Goal: Task Accomplishment & Management: Manage account settings

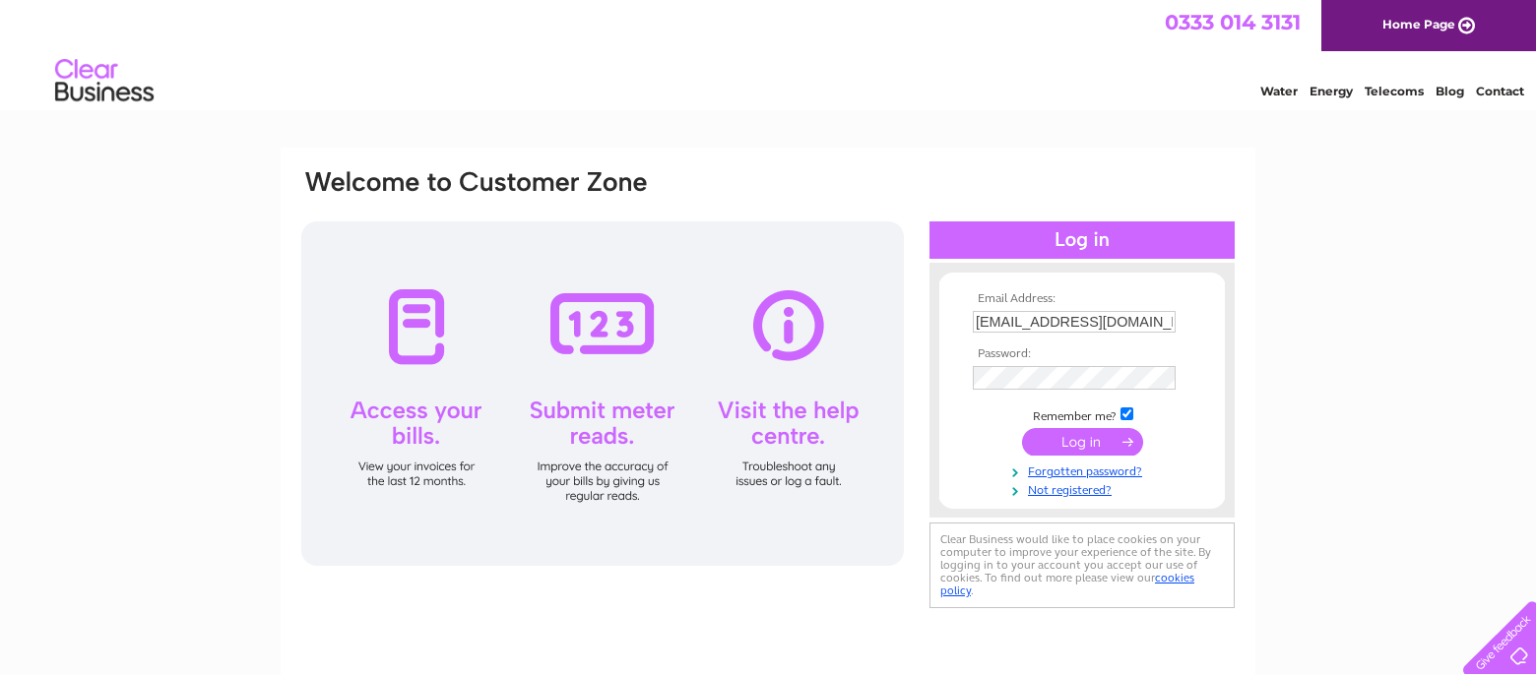
click at [1082, 446] on input "submit" at bounding box center [1082, 442] width 121 height 28
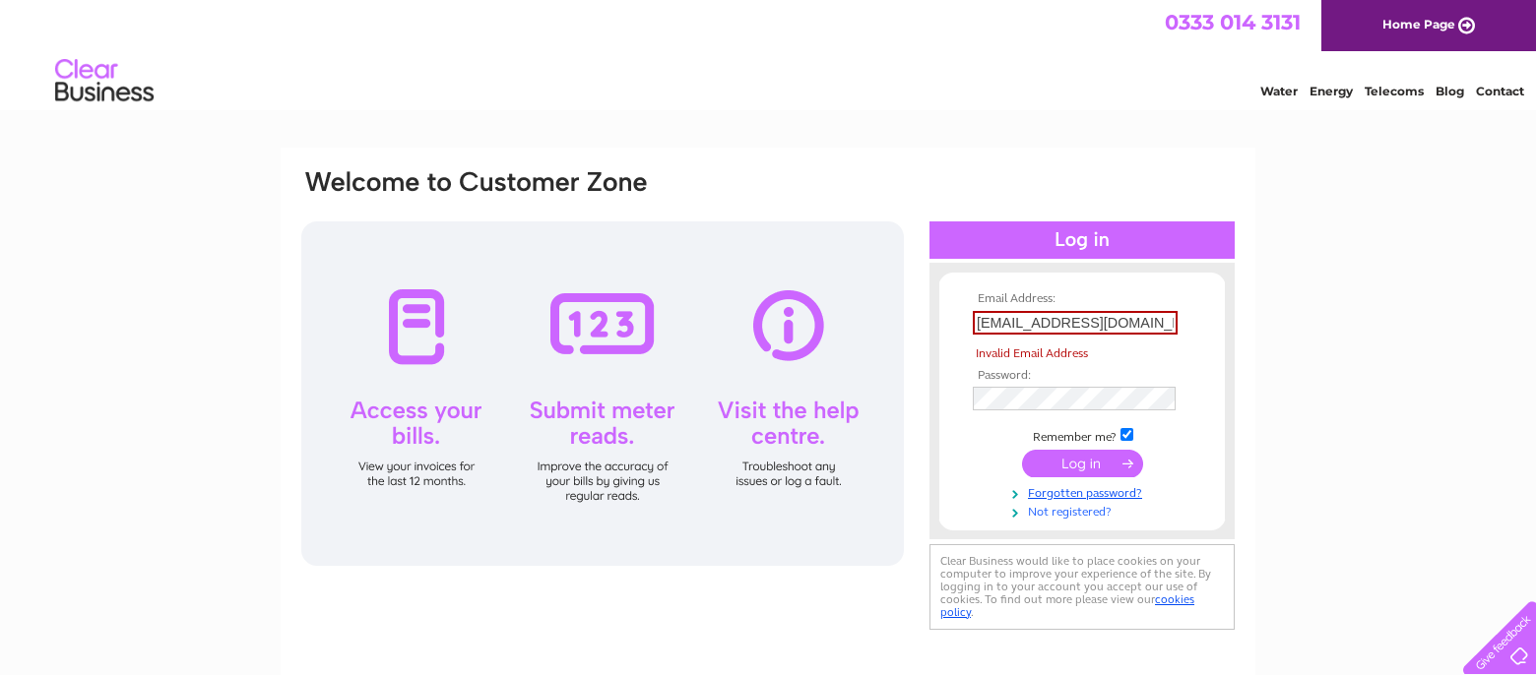
drag, startPoint x: 1085, startPoint y: 497, endPoint x: 1092, endPoint y: 509, distance: 13.7
click at [1084, 497] on link "Forgotten password?" at bounding box center [1084, 491] width 223 height 19
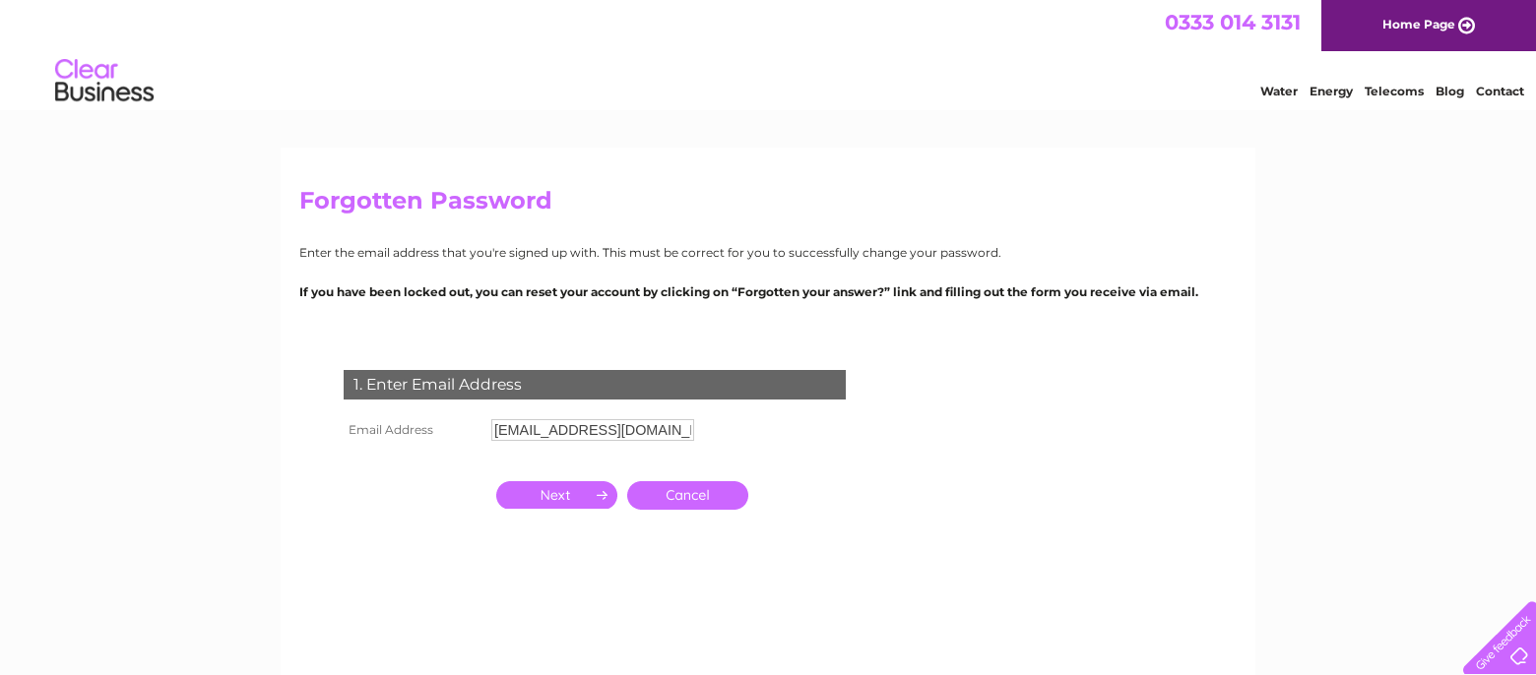
drag, startPoint x: 571, startPoint y: 503, endPoint x: 591, endPoint y: 511, distance: 21.2
click at [571, 503] on input "button" at bounding box center [556, 495] width 121 height 28
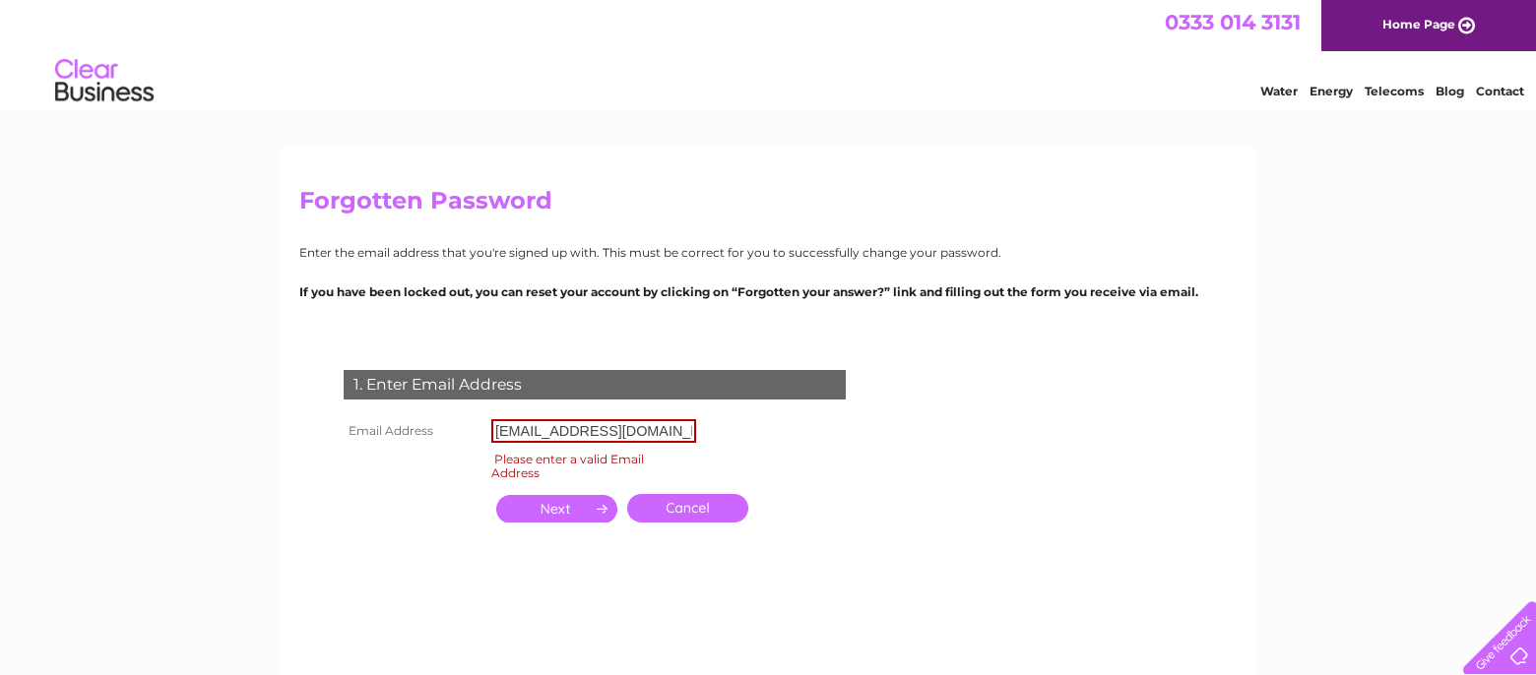
drag, startPoint x: 696, startPoint y: 430, endPoint x: 484, endPoint y: 431, distance: 211.6
click at [484, 431] on tr "Email Address raj@championrecords.co.uk" at bounding box center [520, 430] width 362 height 33
drag, startPoint x: 690, startPoint y: 434, endPoint x: 430, endPoint y: 422, distance: 260.1
click at [491, 422] on input "raj@championrecords.co.uk" at bounding box center [593, 431] width 205 height 24
type input "raj@championrecords.co.uk"
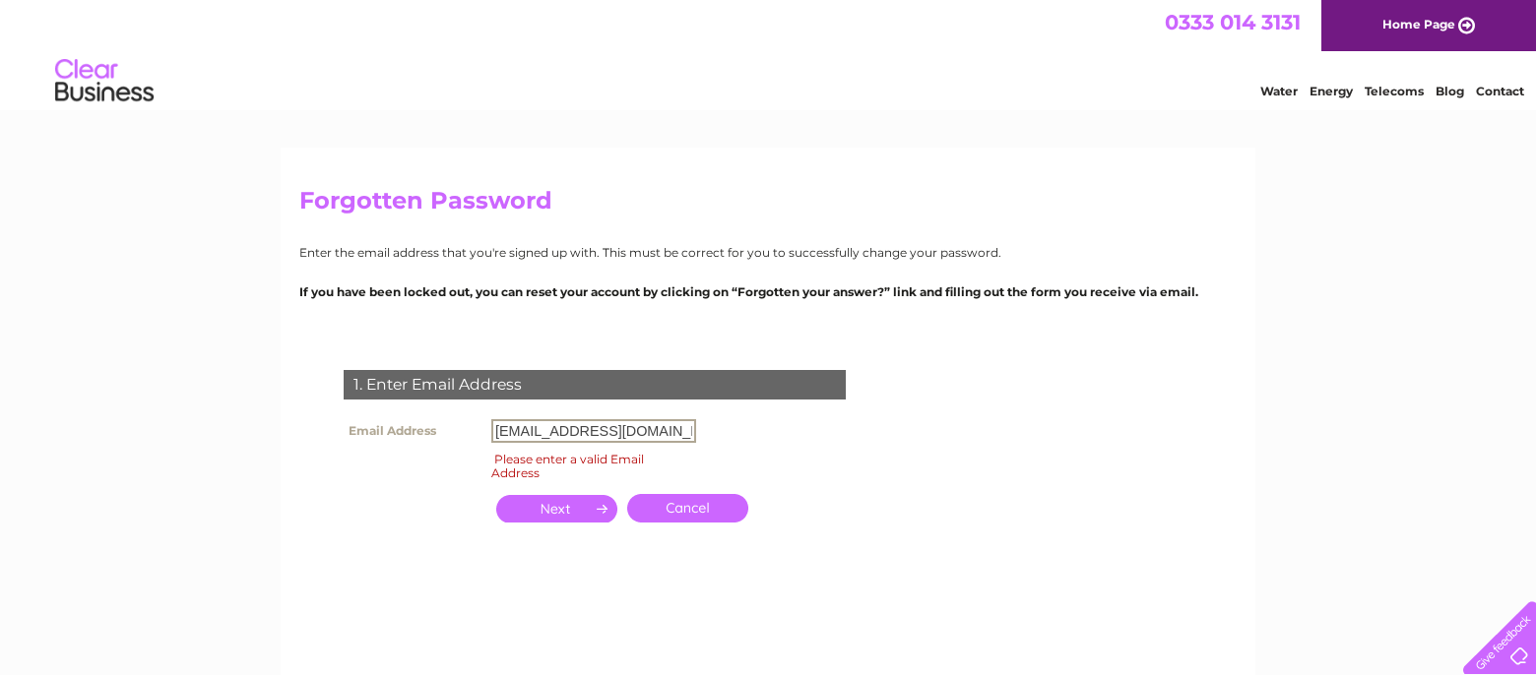
click input "submit" at bounding box center [0, 0] width 0 height 0
click at [580, 522] on input "button" at bounding box center [556, 509] width 121 height 28
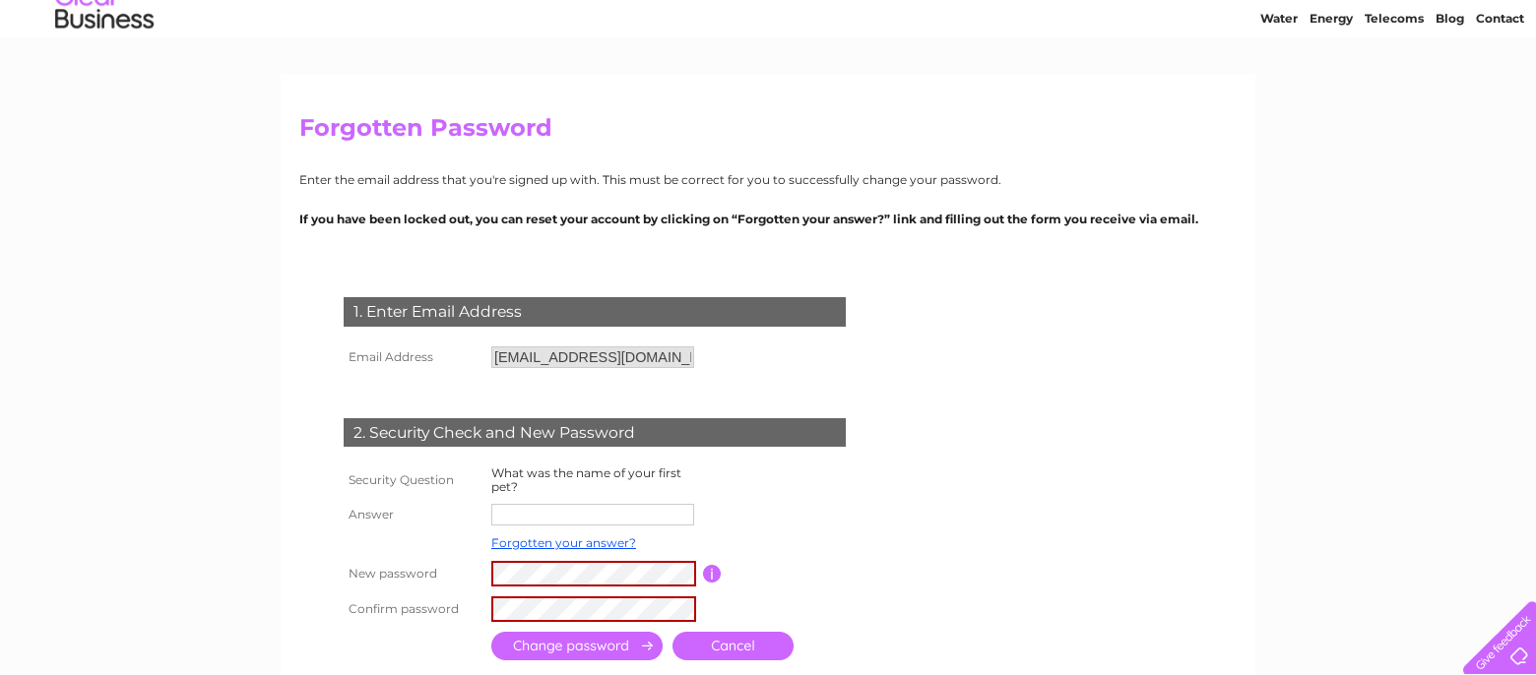
scroll to position [78, 0]
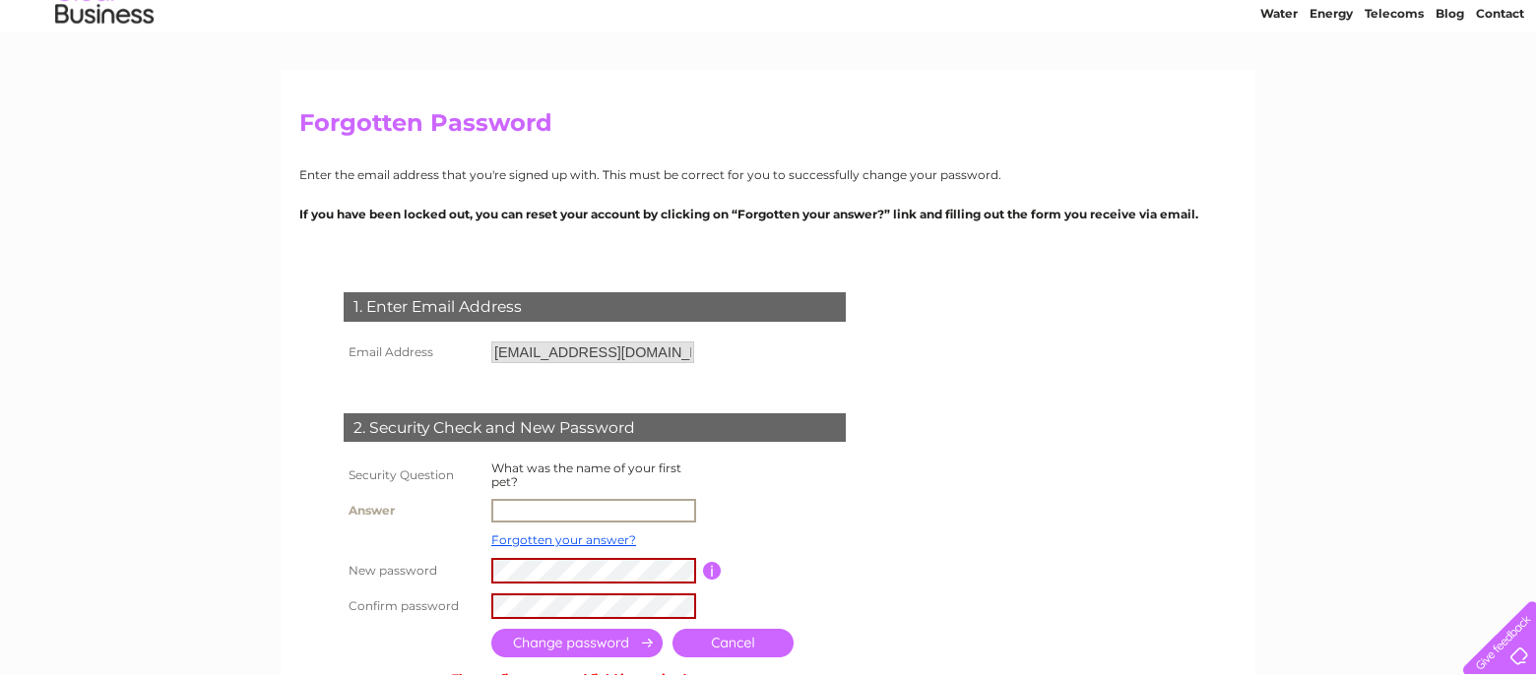
drag, startPoint x: 519, startPoint y: 511, endPoint x: 533, endPoint y: 515, distance: 15.3
click at [519, 511] on input "text" at bounding box center [593, 511] width 205 height 24
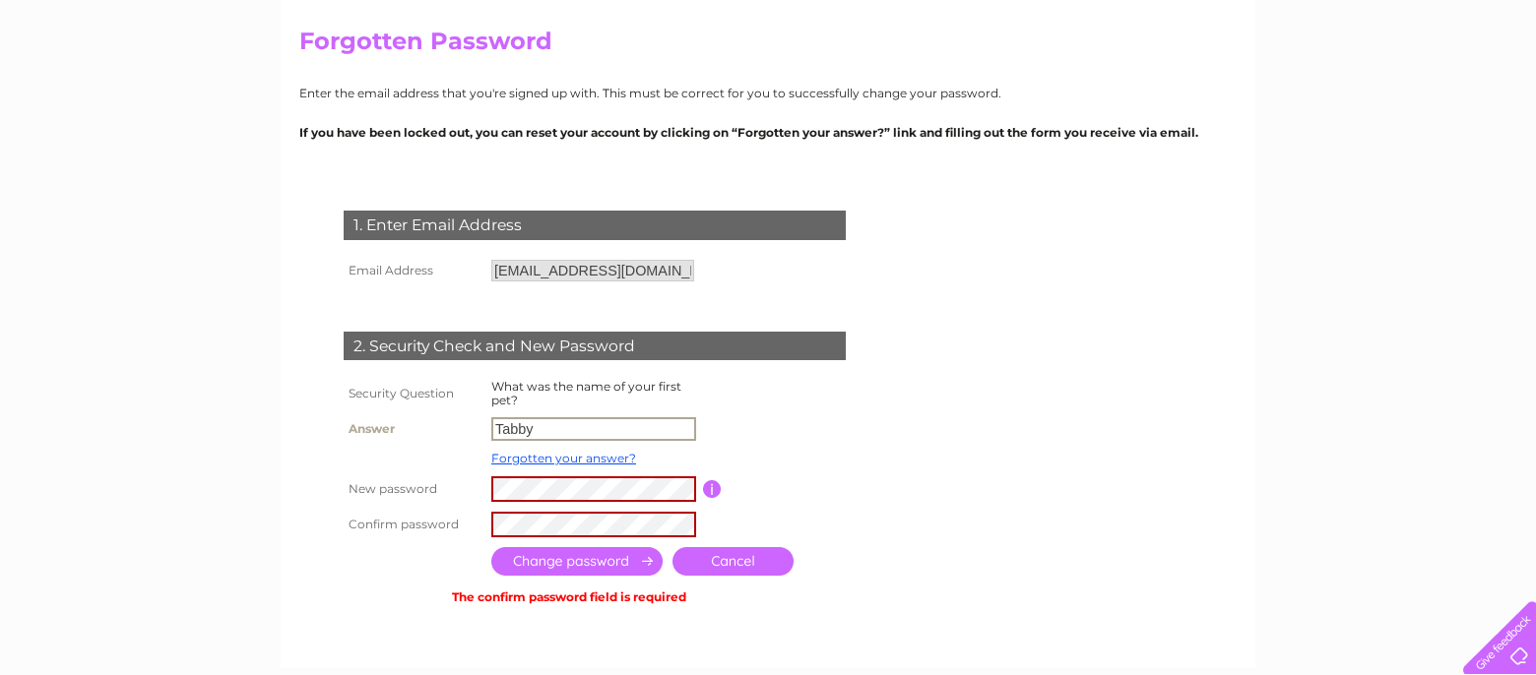
scroll to position [173, 0]
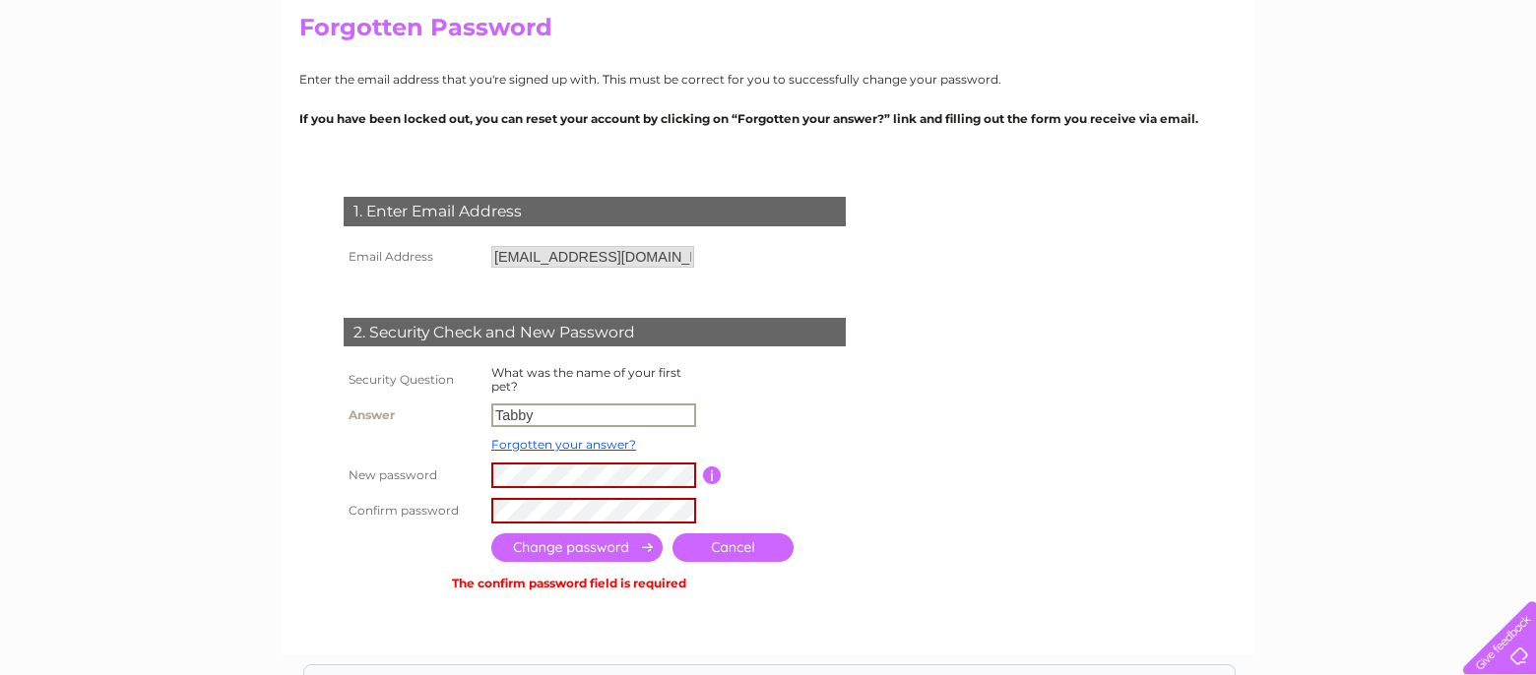
type input "Tabby"
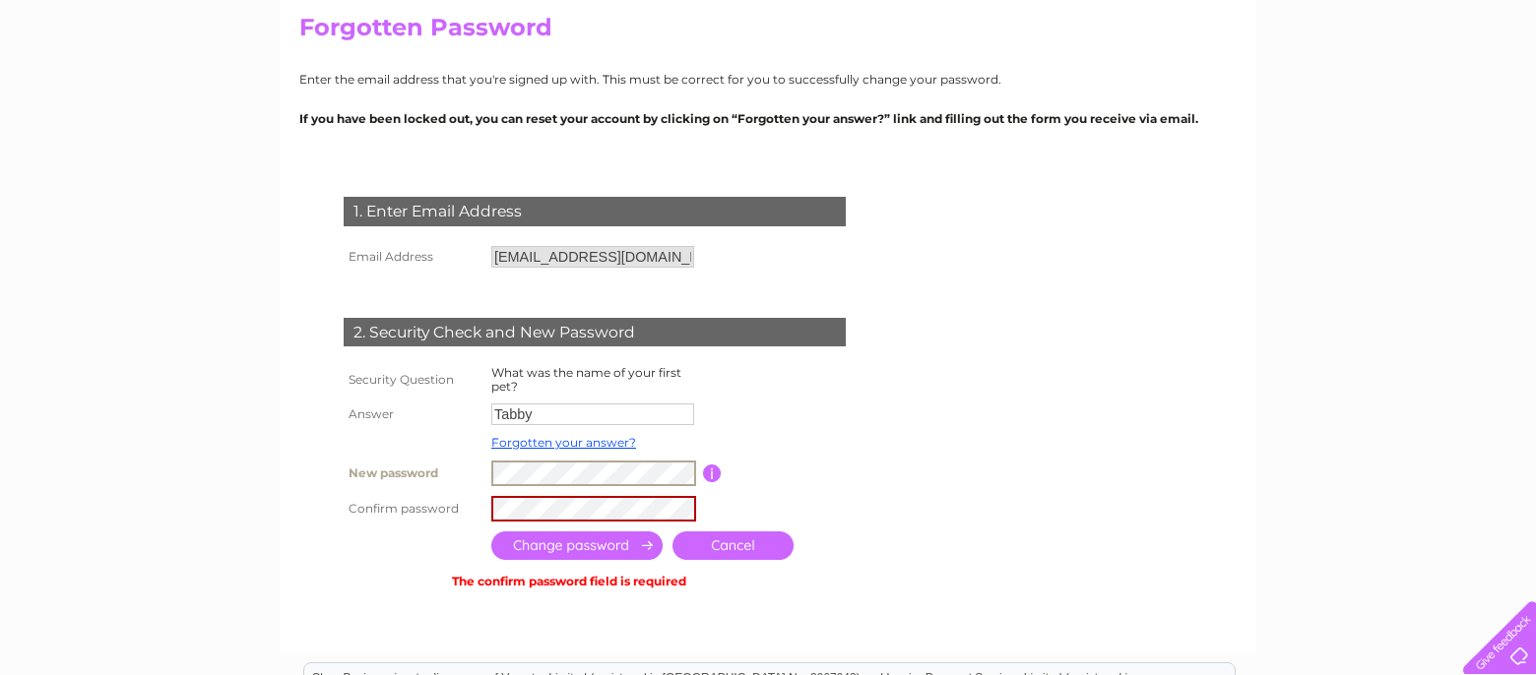
click at [1107, 497] on form "1. Enter Email Address Email Address raj@championrecords.co.uk Cancel" at bounding box center [767, 394] width 937 height 475
drag, startPoint x: 576, startPoint y: 551, endPoint x: 584, endPoint y: 558, distance: 10.5
click at [577, 553] on input "submit" at bounding box center [576, 546] width 171 height 29
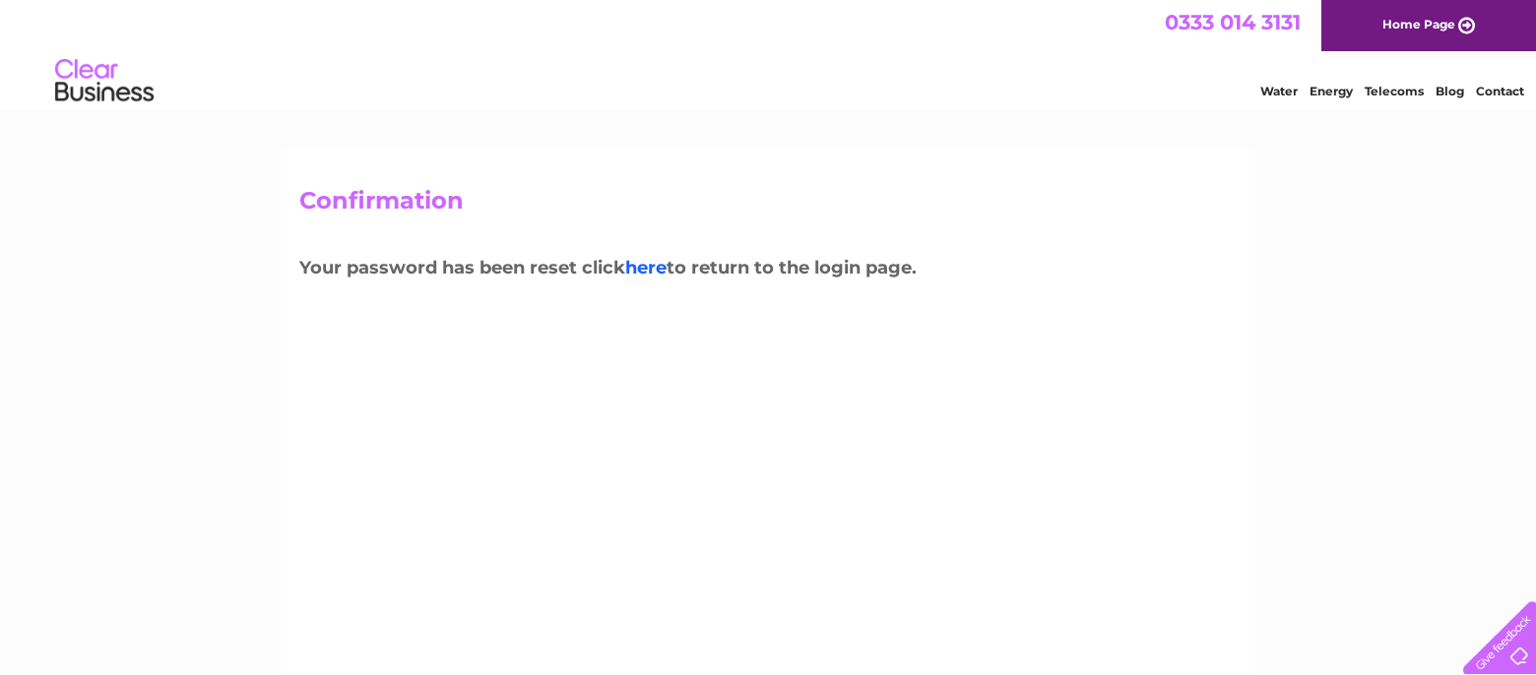
click at [654, 272] on link "here" at bounding box center [645, 268] width 41 height 22
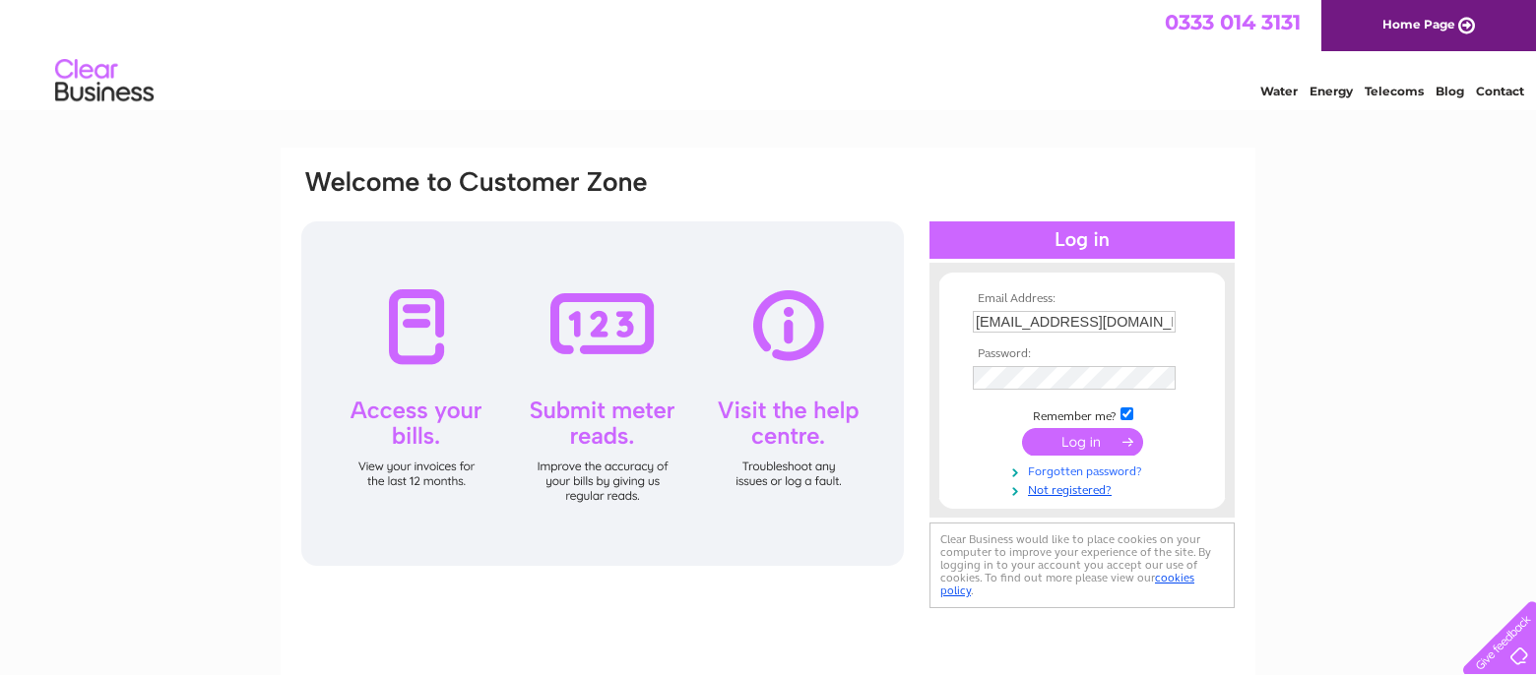
drag, startPoint x: 1090, startPoint y: 451, endPoint x: 1061, endPoint y: 490, distance: 48.6
click at [1089, 453] on input "submit" at bounding box center [1082, 442] width 121 height 28
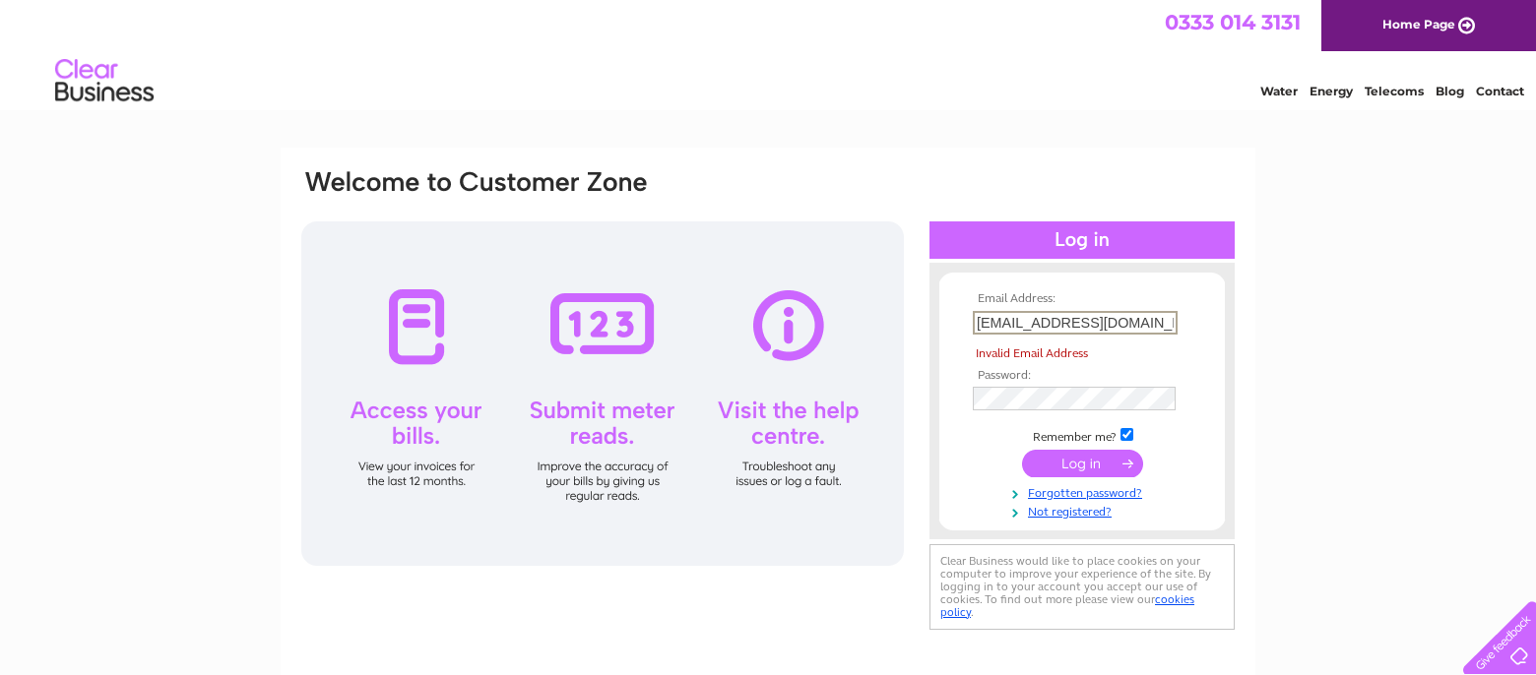
drag, startPoint x: 982, startPoint y: 321, endPoint x: 992, endPoint y: 326, distance: 11.0
click at [981, 321] on input "raj@championrecords.co.uk" at bounding box center [1075, 323] width 205 height 24
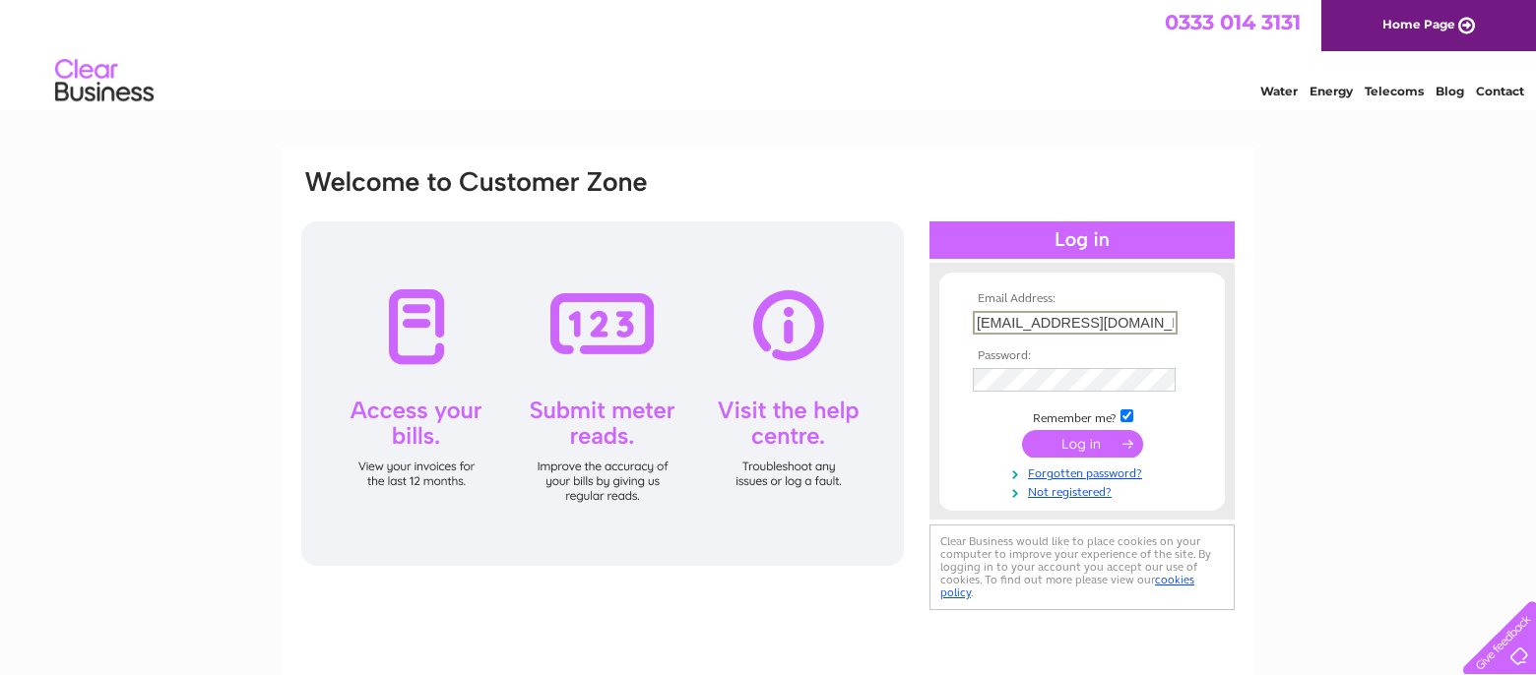
type input "raj@championrecords.co.uk"
click at [1080, 448] on input "submit" at bounding box center [1082, 442] width 121 height 28
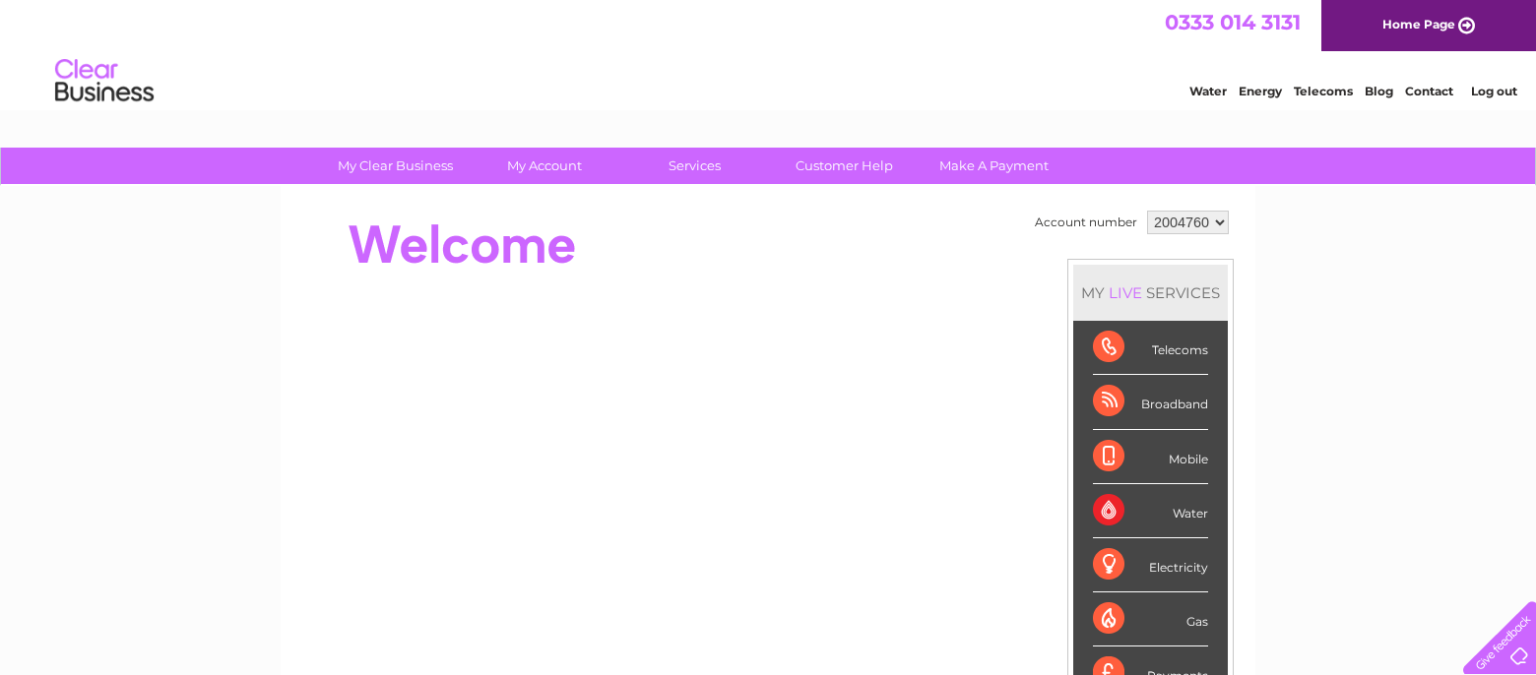
click at [1195, 357] on div "Telecoms" at bounding box center [1150, 348] width 115 height 54
click at [1106, 351] on div "Telecoms" at bounding box center [1150, 348] width 115 height 54
click at [1111, 353] on div "Telecoms" at bounding box center [1150, 348] width 115 height 54
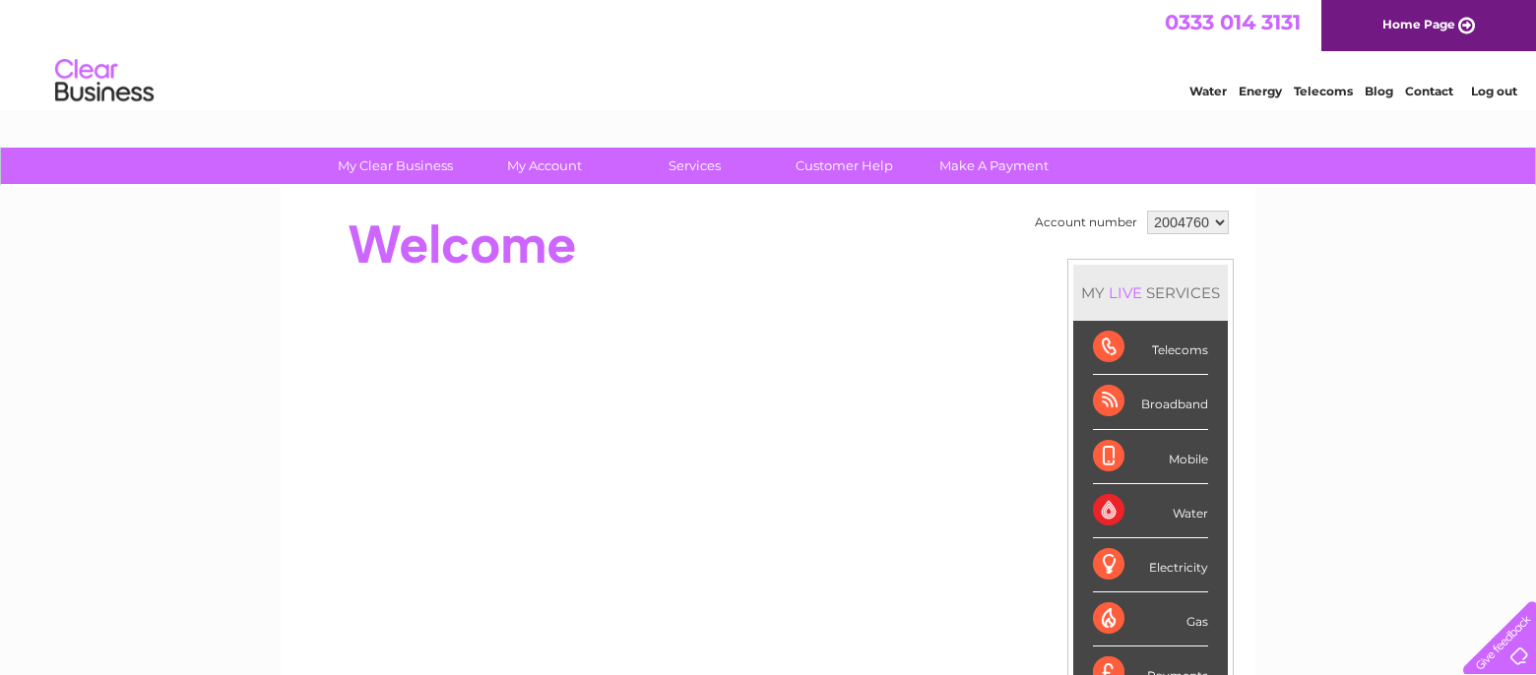
click at [1100, 345] on div "Telecoms" at bounding box center [1150, 348] width 115 height 54
click at [1099, 345] on div "Telecoms" at bounding box center [1150, 348] width 115 height 54
click at [1109, 346] on div "Telecoms" at bounding box center [1150, 348] width 115 height 54
click at [1226, 281] on div "MY LIVE SERVICES Telecoms Broadband Mobile Water Electricity Gas Payments" at bounding box center [1150, 483] width 166 height 448
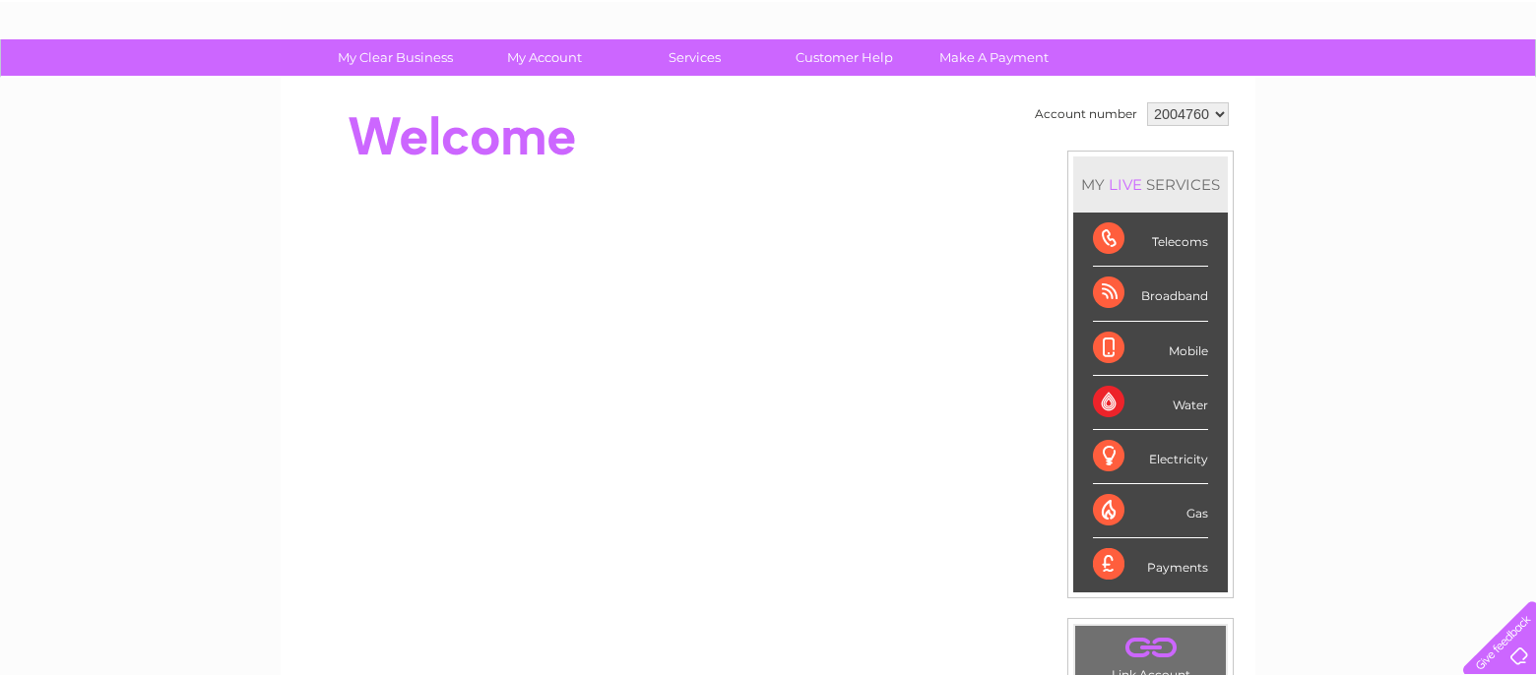
scroll to position [110, 0]
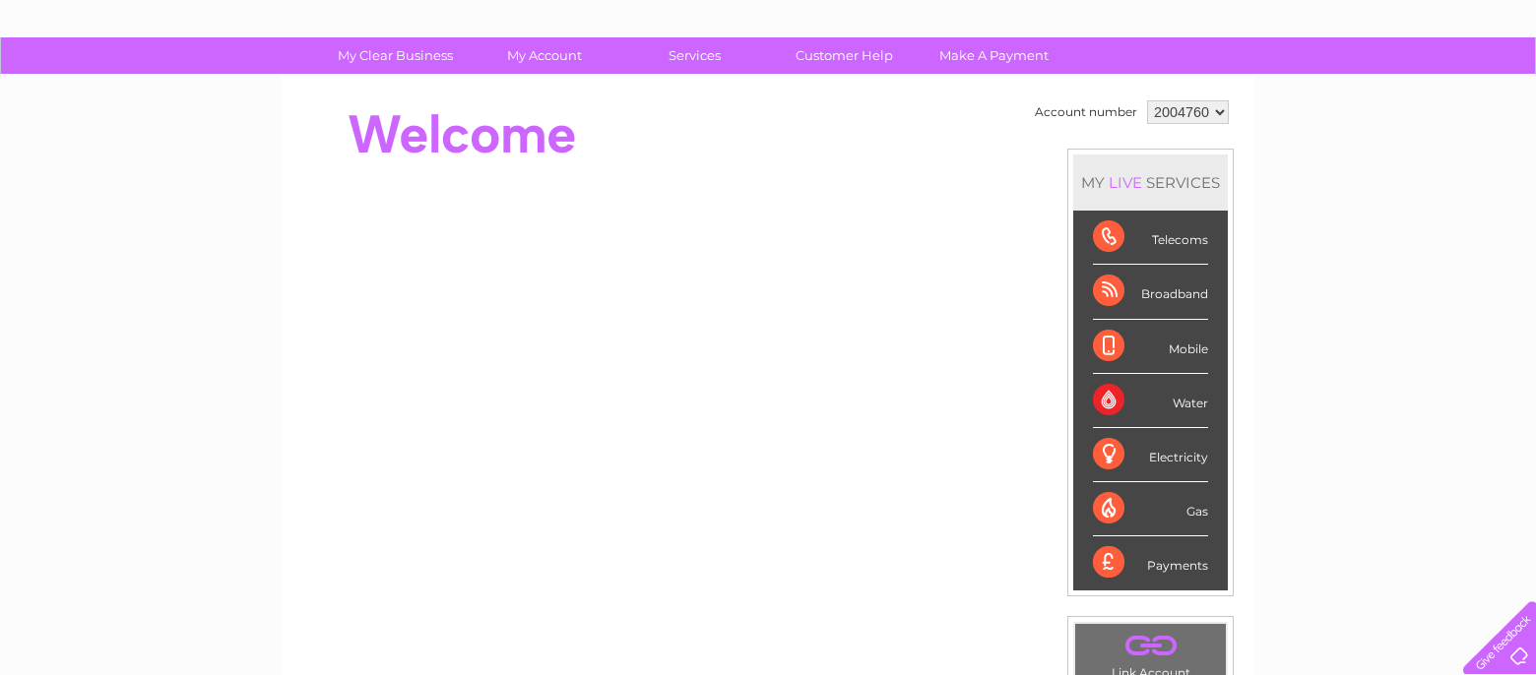
click at [1113, 239] on div "Telecoms" at bounding box center [1150, 238] width 115 height 54
click at [1113, 238] on div "Telecoms" at bounding box center [1150, 238] width 115 height 54
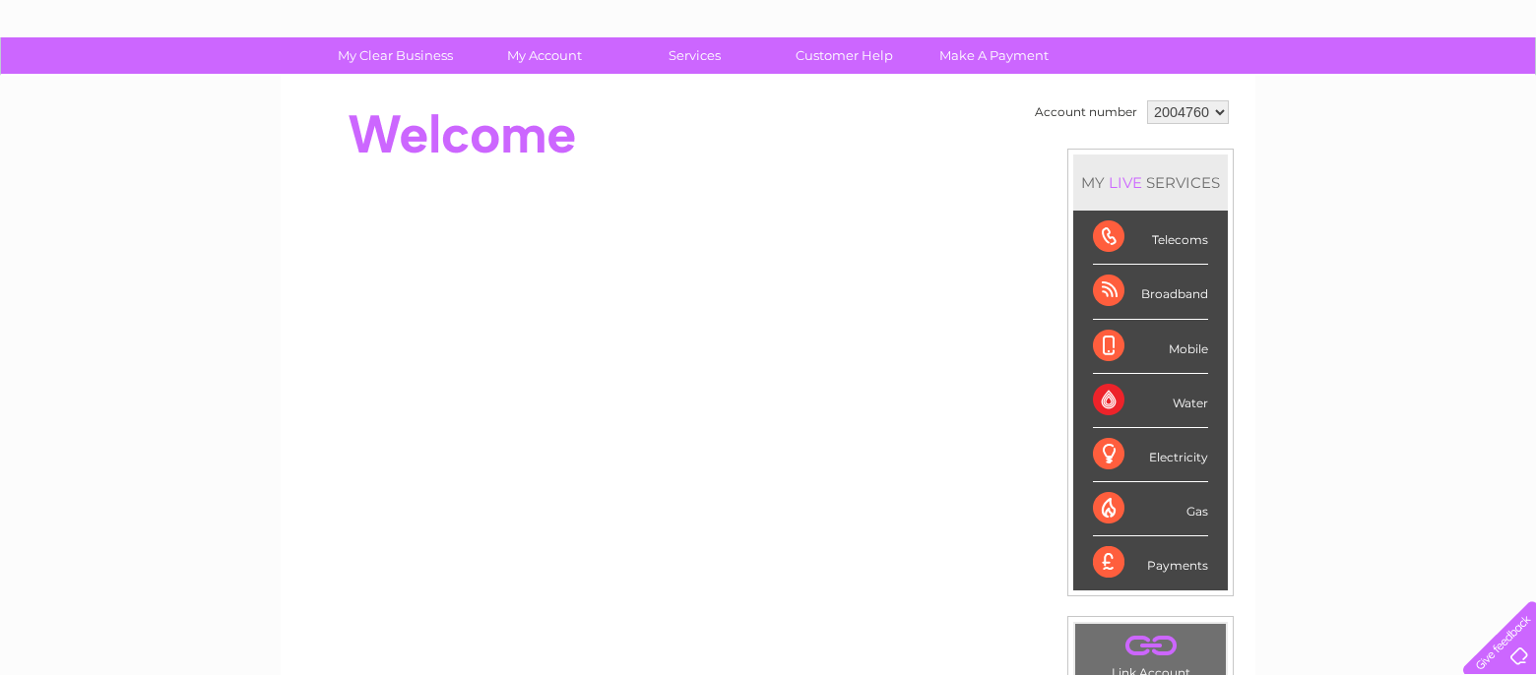
click at [1422, 258] on div "My Clear Business Login Details My Details My Preferences Link Account My Accou…" at bounding box center [768, 590] width 1536 height 1106
click at [1164, 253] on div "Telecoms" at bounding box center [1150, 238] width 115 height 54
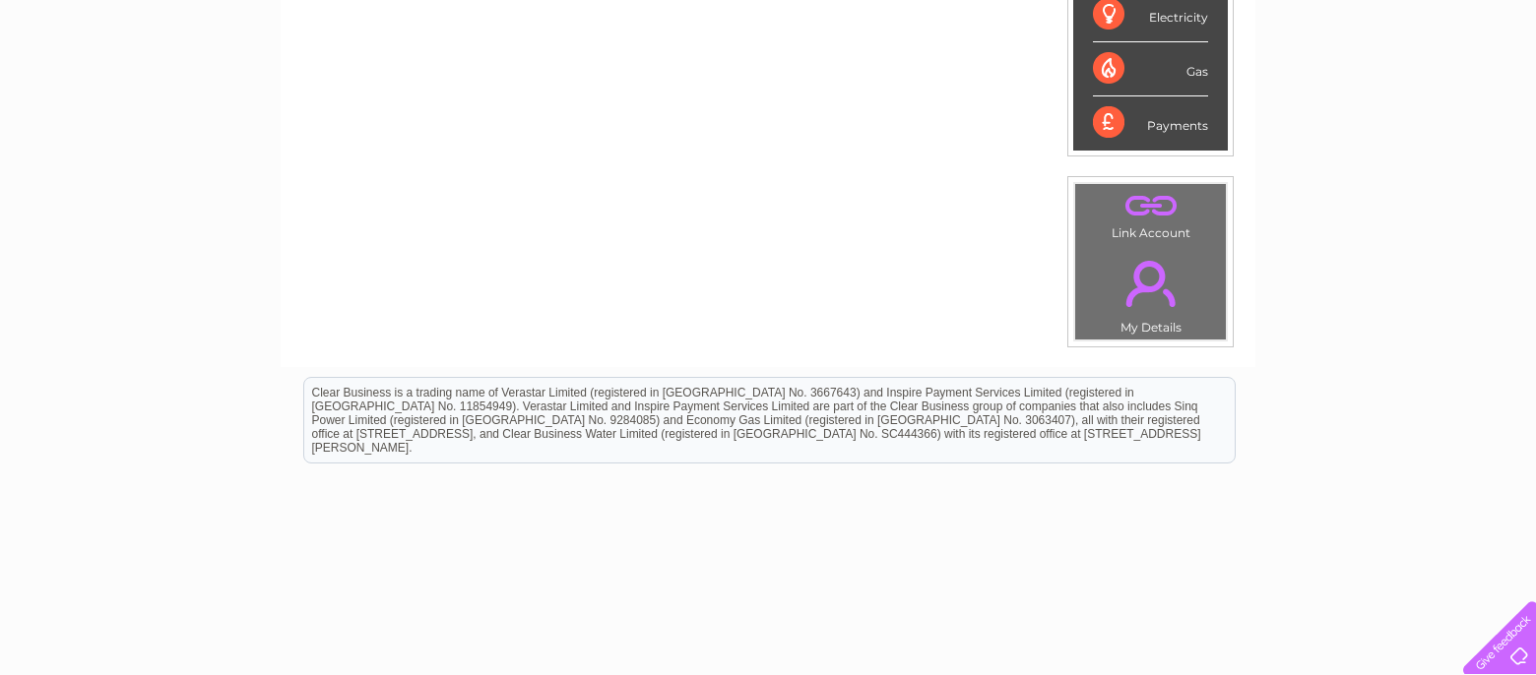
scroll to position [570, 0]
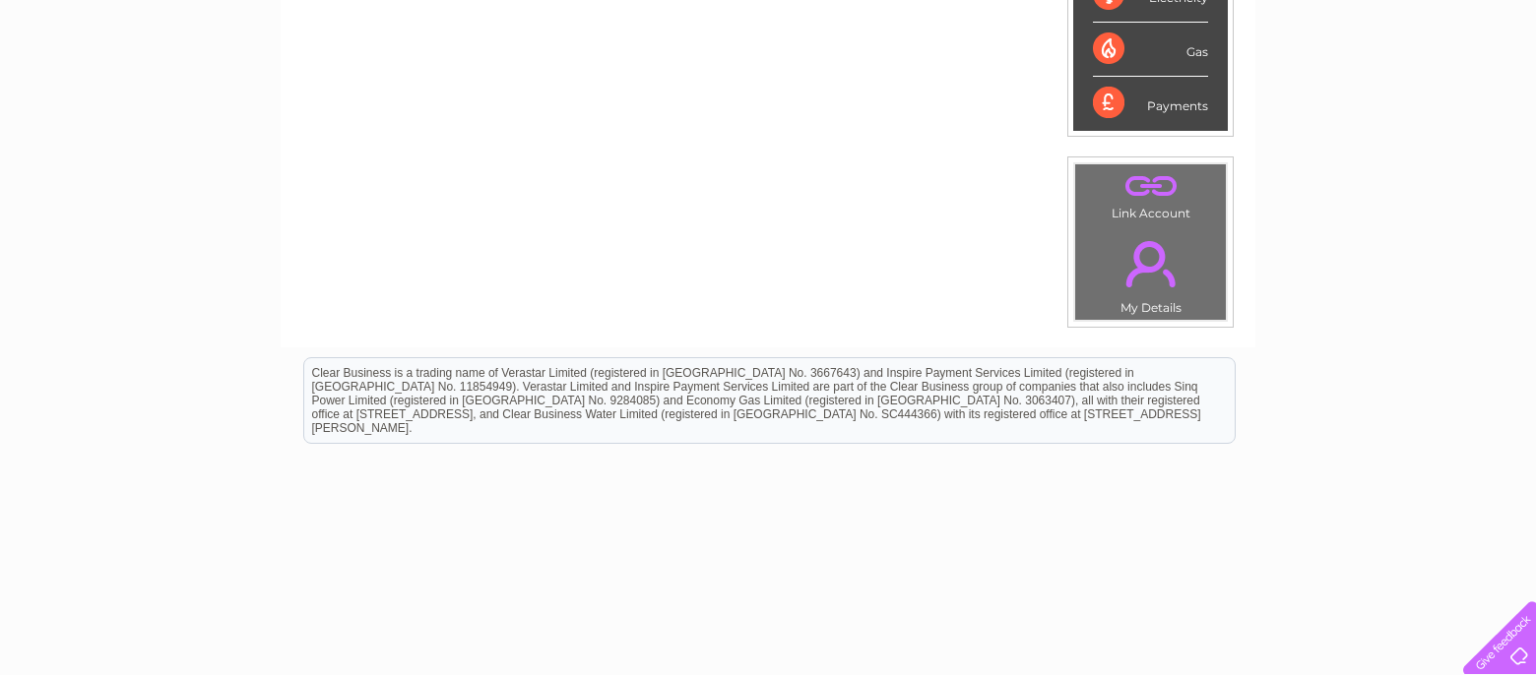
click at [1112, 63] on div "Gas" at bounding box center [1150, 50] width 115 height 54
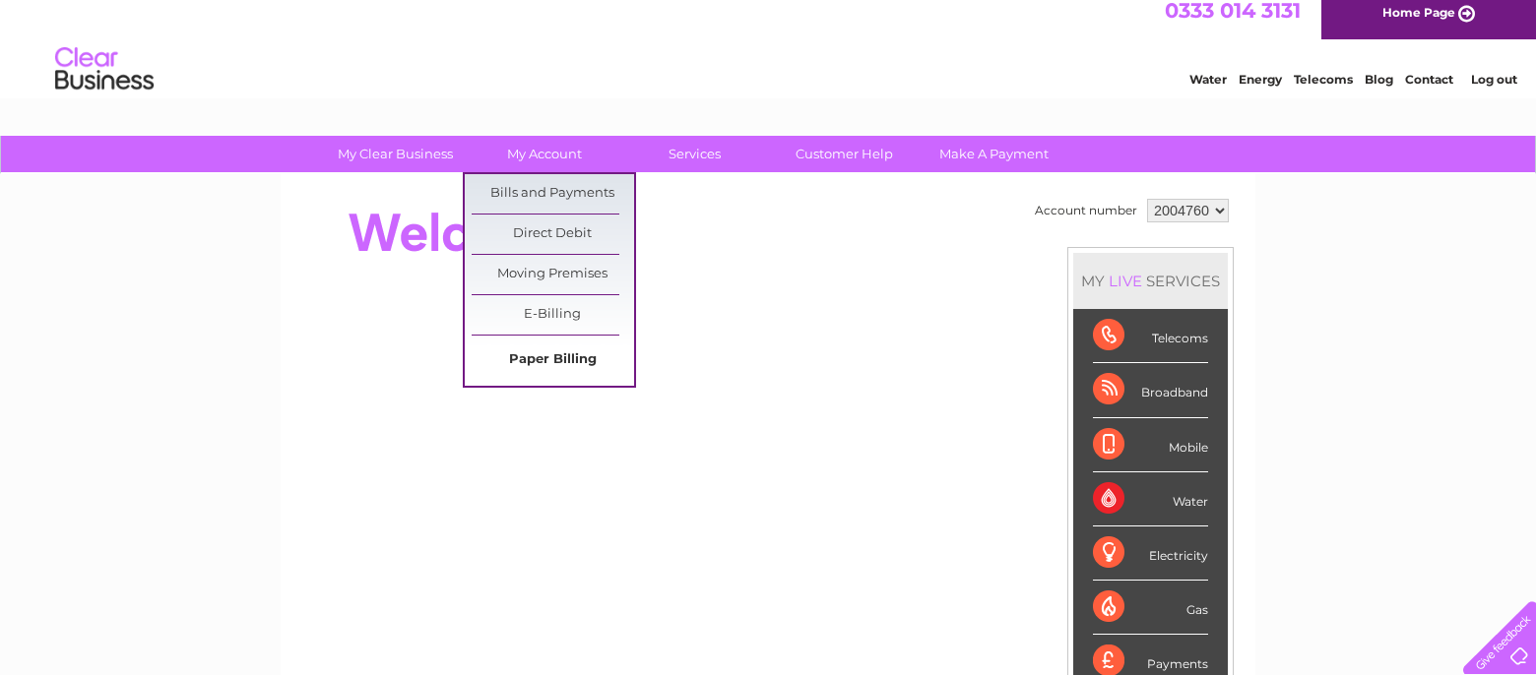
scroll to position [13, 0]
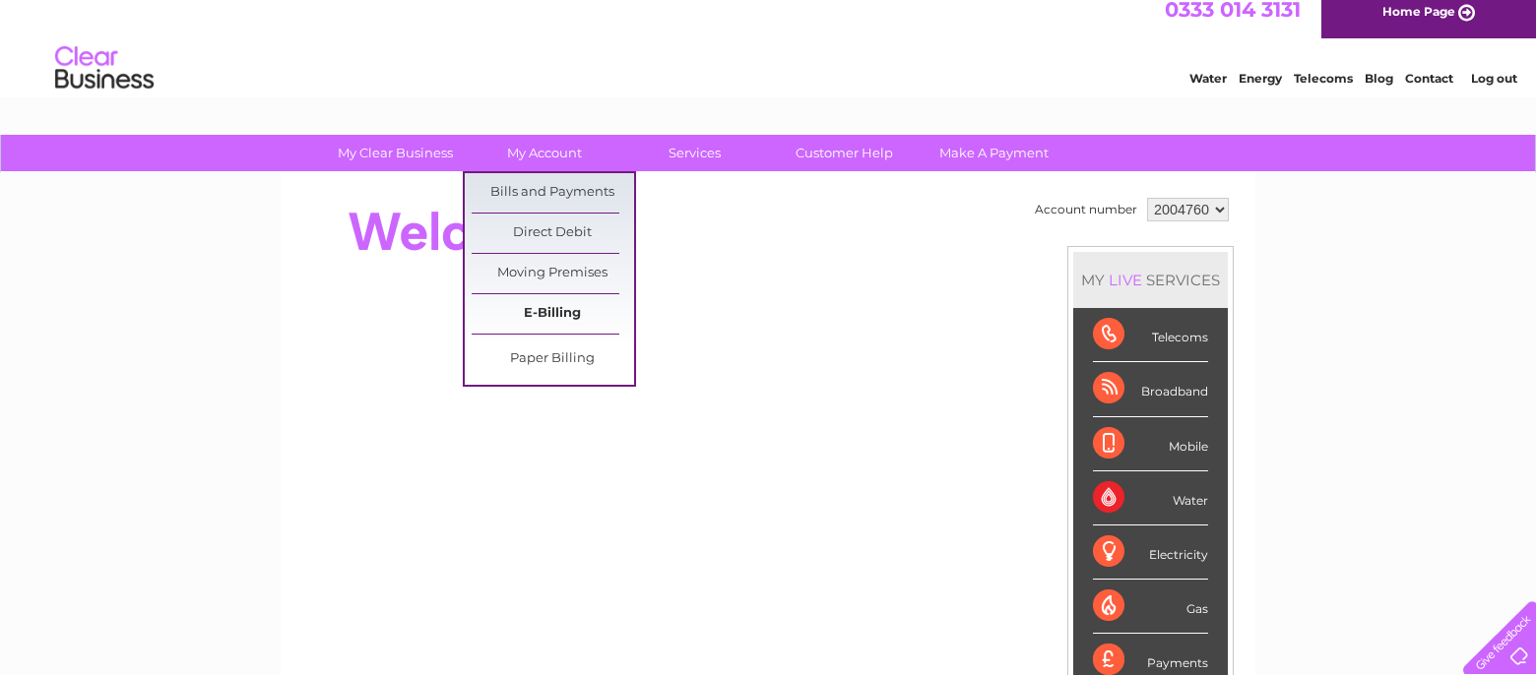
click at [528, 303] on link "E-Billing" at bounding box center [552, 313] width 162 height 39
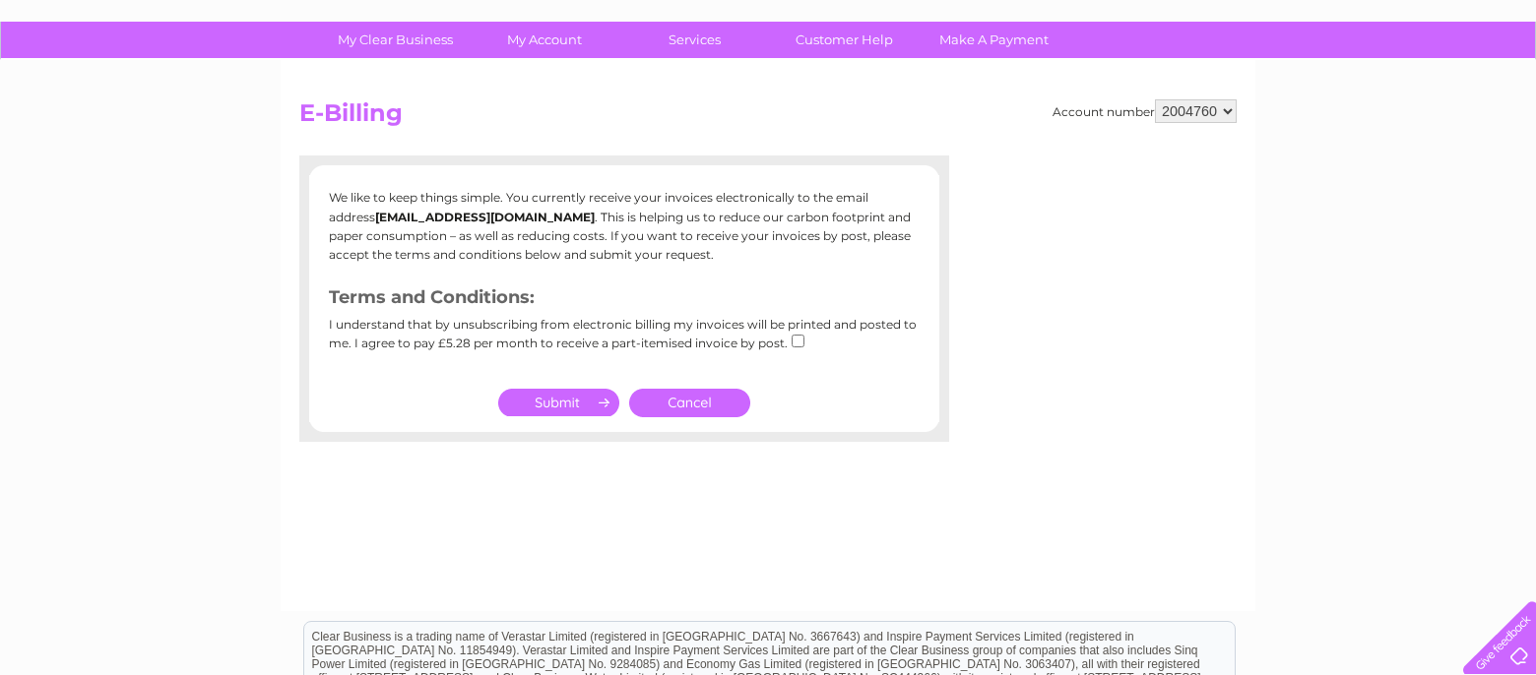
scroll to position [128, 0]
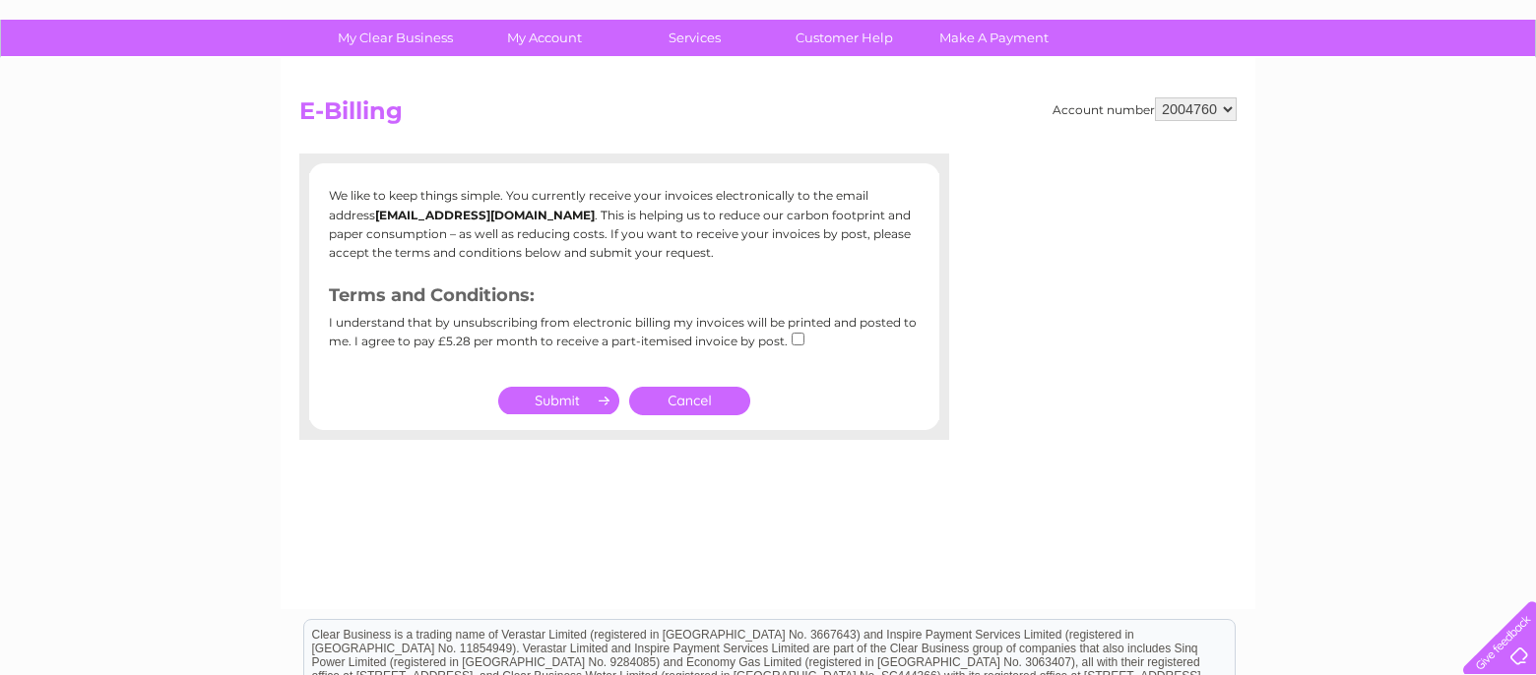
click at [662, 398] on link "Cancel" at bounding box center [689, 401] width 121 height 29
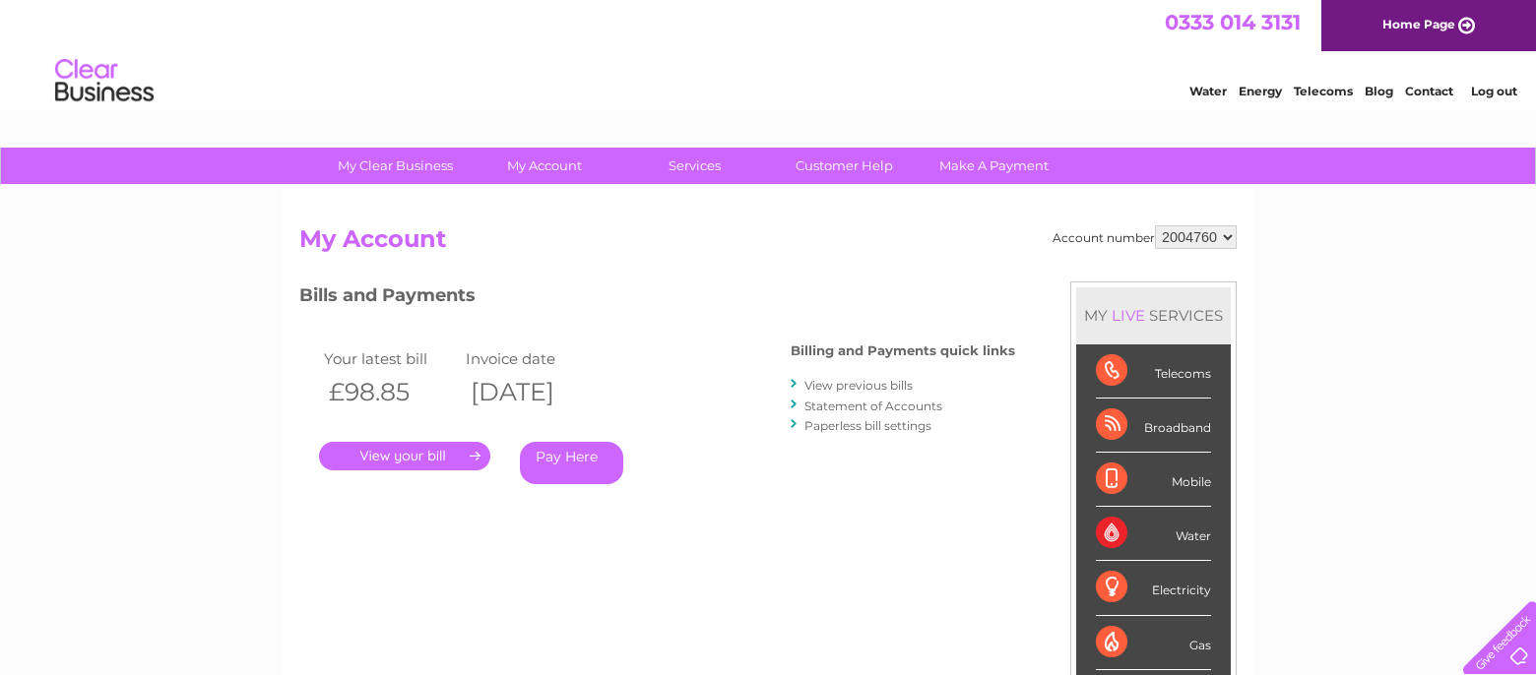
click at [409, 450] on link "." at bounding box center [404, 456] width 171 height 29
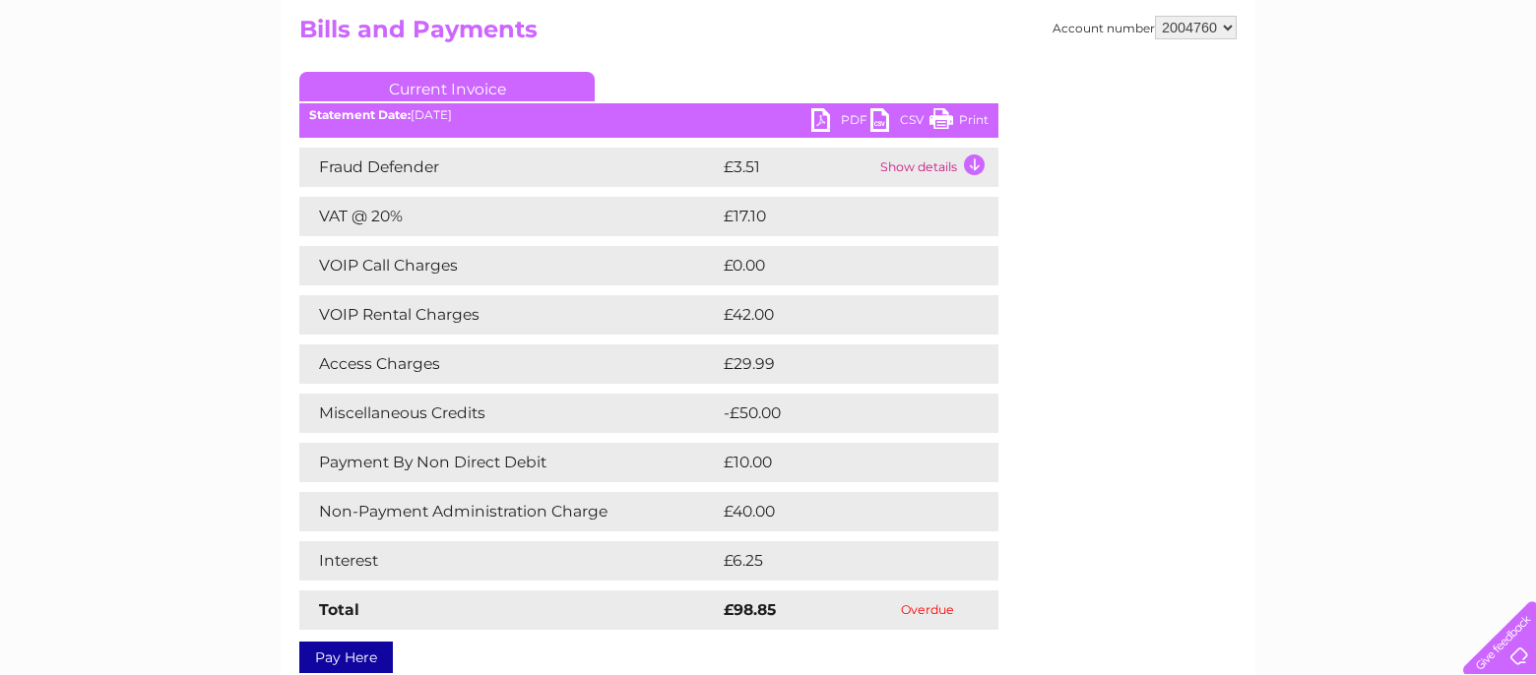
scroll to position [206, 0]
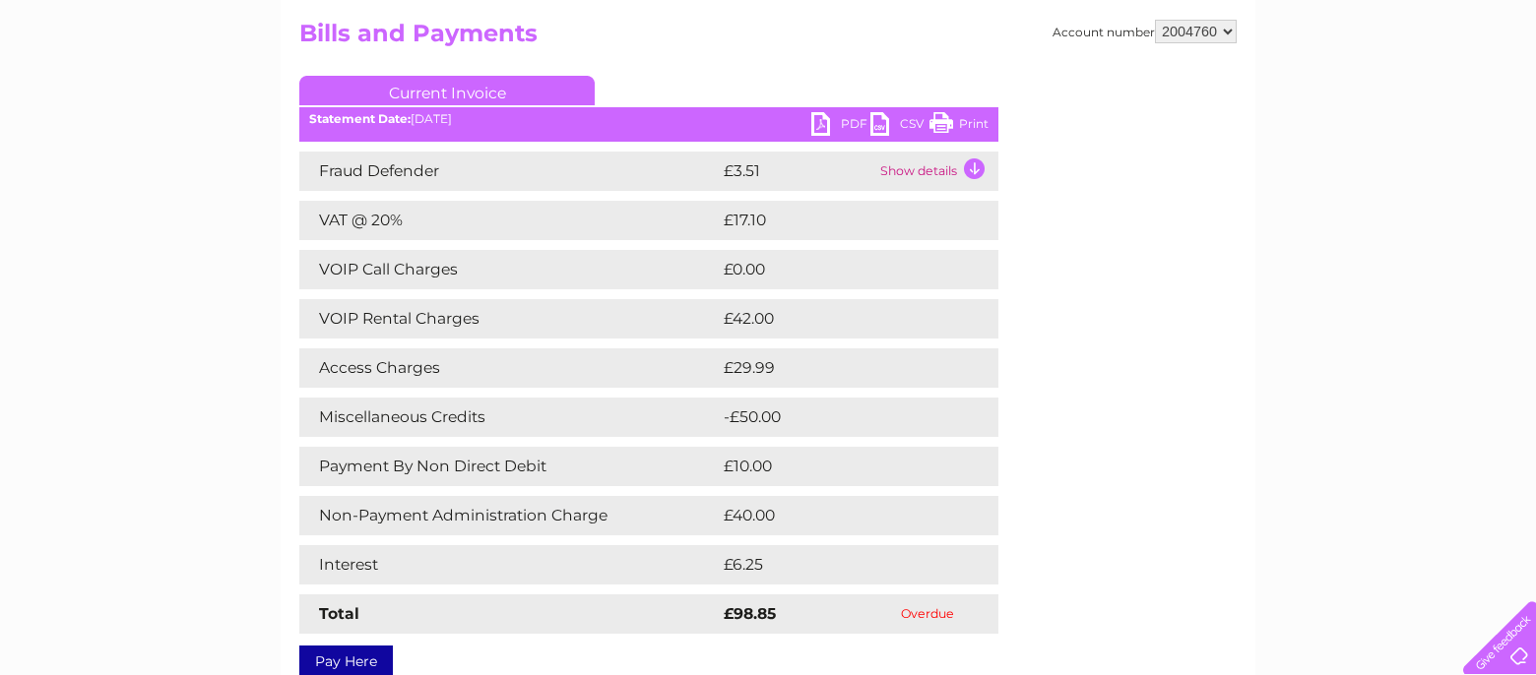
drag, startPoint x: 950, startPoint y: 123, endPoint x: 1114, endPoint y: 618, distance: 521.7
click at [950, 123] on link "Print" at bounding box center [958, 126] width 59 height 29
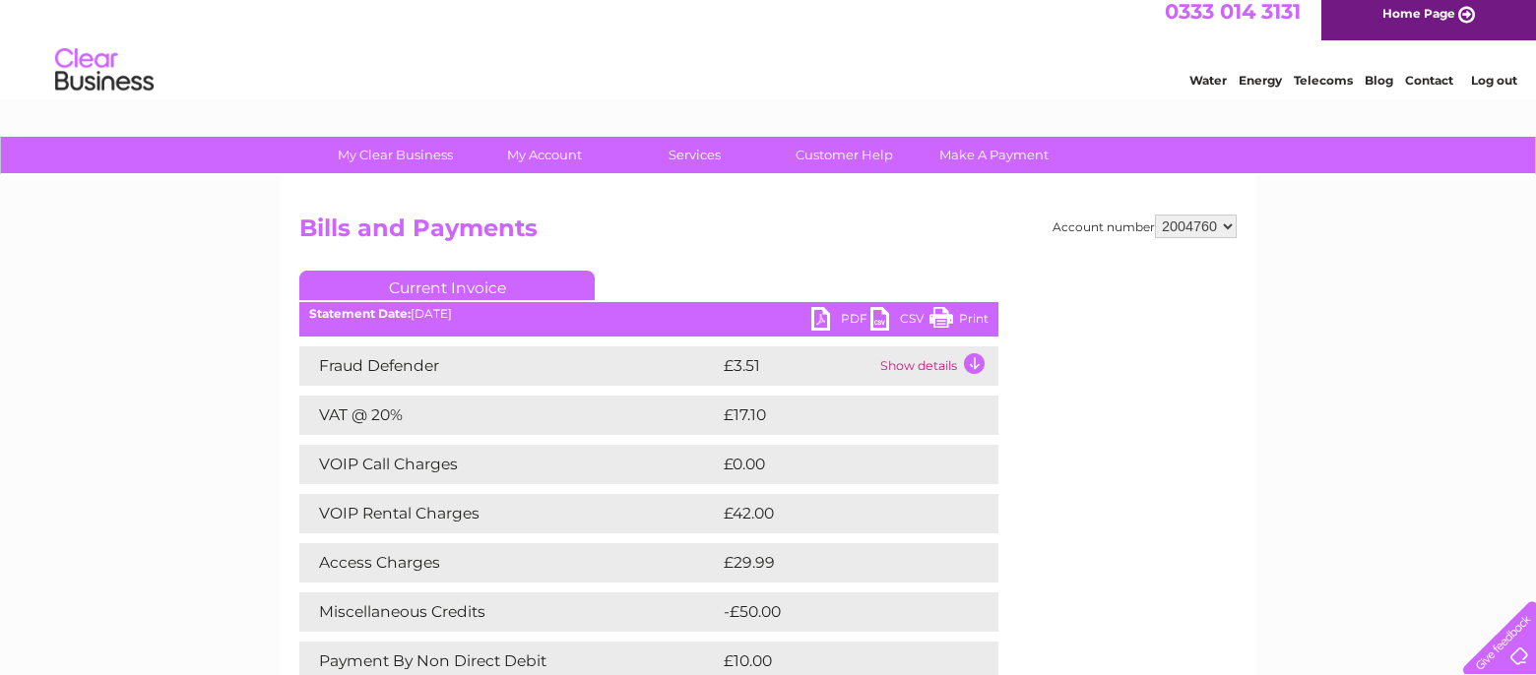
scroll to position [0, 0]
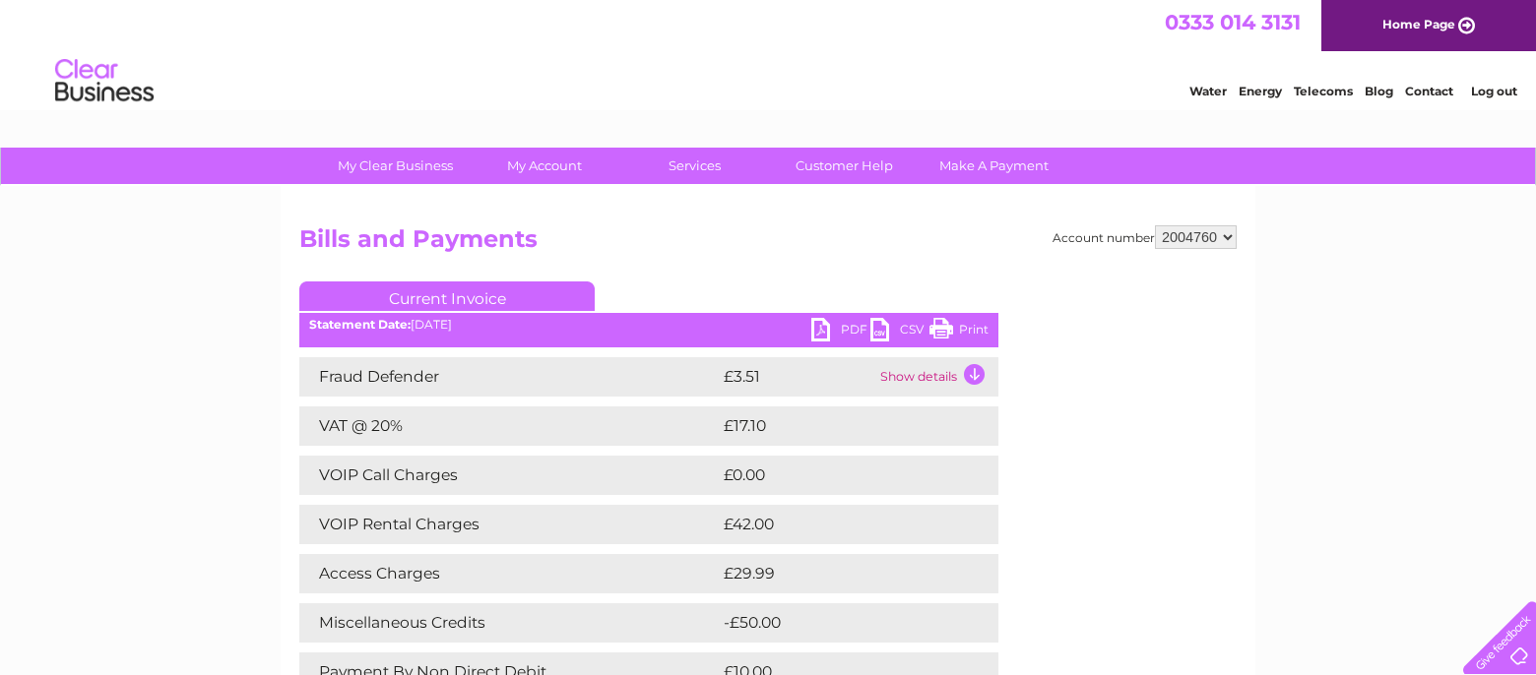
click at [1427, 95] on link "Contact" at bounding box center [1429, 91] width 48 height 15
